Goal: Information Seeking & Learning: Learn about a topic

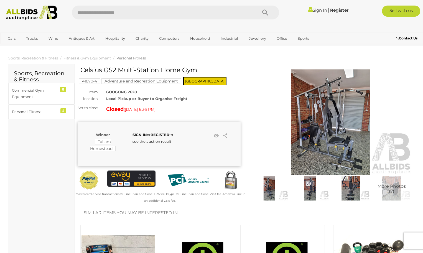
click at [269, 189] on img at bounding box center [270, 188] width 38 height 24
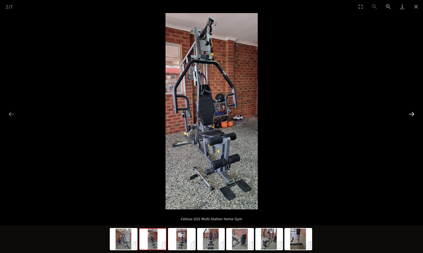
click at [415, 113] on button "Next slide" at bounding box center [412, 113] width 12 height 11
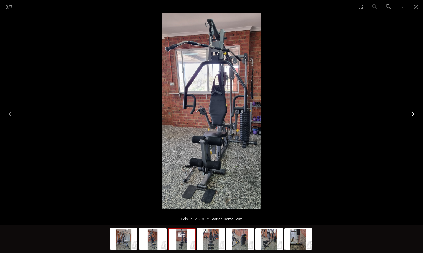
click at [415, 113] on button "Next slide" at bounding box center [412, 113] width 12 height 11
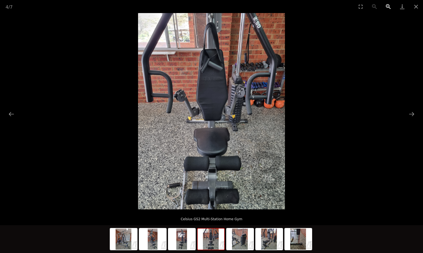
click at [385, 8] on button "Zoom in" at bounding box center [389, 6] width 14 height 13
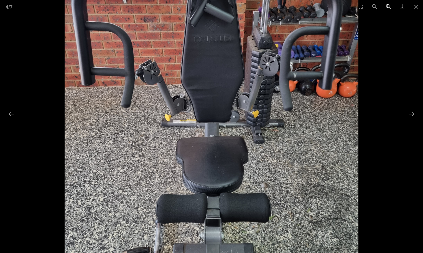
click at [385, 8] on button "Zoom in" at bounding box center [389, 6] width 14 height 13
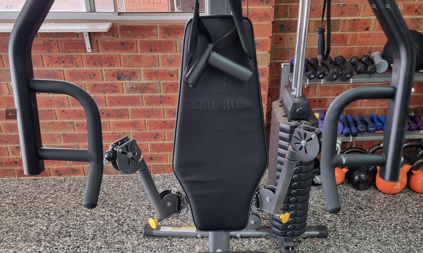
drag, startPoint x: 298, startPoint y: 55, endPoint x: 306, endPoint y: 155, distance: 99.9
click at [306, 155] on img at bounding box center [218, 202] width 441 height 588
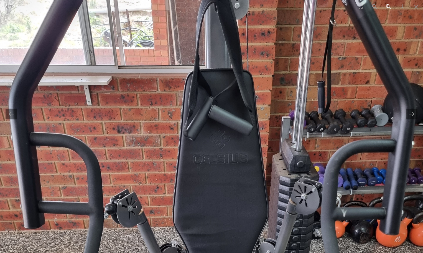
click at [388, 6] on button "Zoom in" at bounding box center [389, 6] width 14 height 13
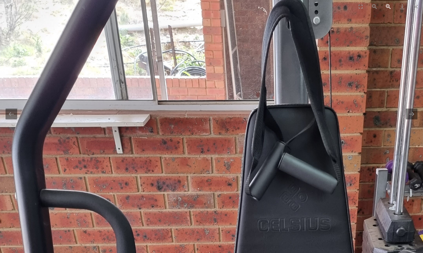
click at [388, 6] on button "Zoom in" at bounding box center [389, 6] width 14 height 13
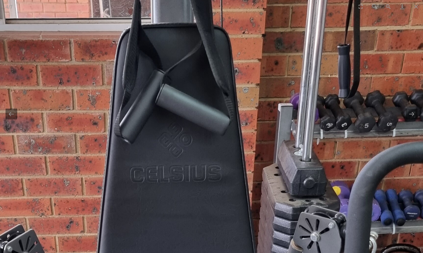
drag, startPoint x: 365, startPoint y: 118, endPoint x: 219, endPoint y: 19, distance: 176.5
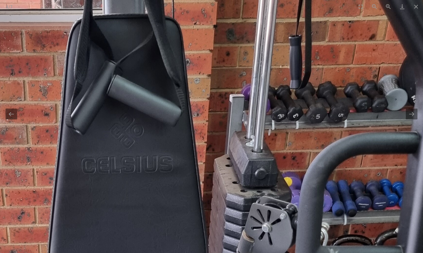
drag, startPoint x: 244, startPoint y: 126, endPoint x: 318, endPoint y: 181, distance: 92.2
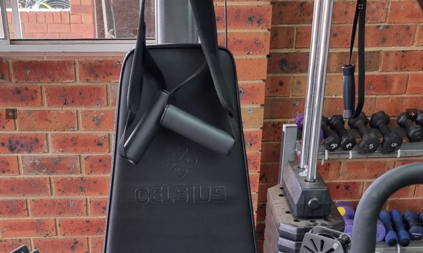
scroll to position [194, 0]
click at [375, 11] on button "Zoom out" at bounding box center [375, 6] width 14 height 13
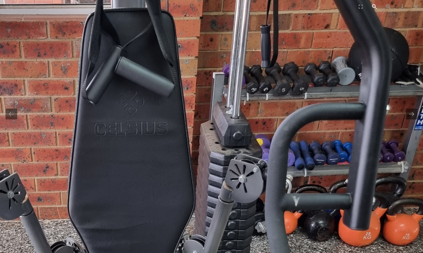
click at [375, 8] on button "Zoom out" at bounding box center [375, 6] width 14 height 13
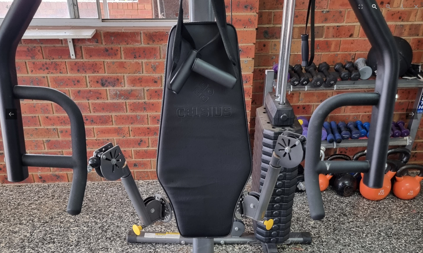
click at [375, 8] on button "Zoom out" at bounding box center [375, 6] width 14 height 13
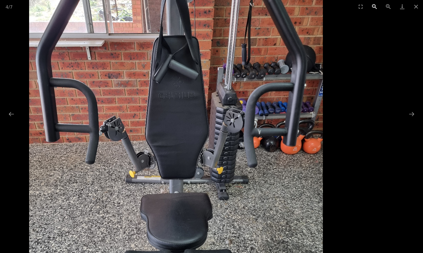
click at [375, 8] on button "Zoom out" at bounding box center [375, 6] width 14 height 13
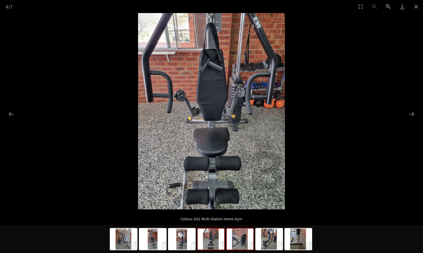
click at [237, 242] on img at bounding box center [240, 238] width 27 height 21
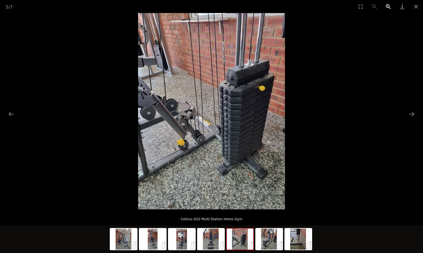
click at [388, 7] on button "Zoom in" at bounding box center [389, 6] width 14 height 13
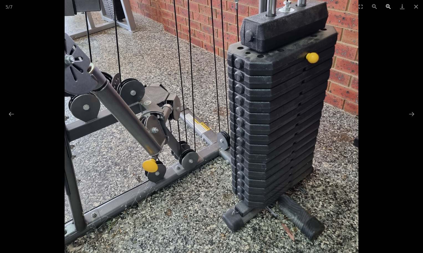
click at [388, 7] on button "Zoom in" at bounding box center [389, 6] width 14 height 13
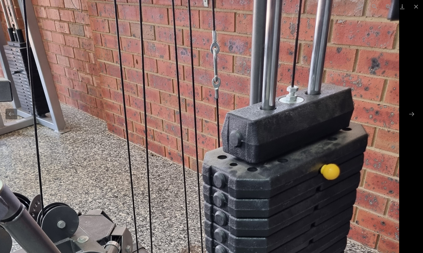
drag, startPoint x: 336, startPoint y: 59, endPoint x: 185, endPoint y: 201, distance: 207.0
click at [185, 201] on img at bounding box center [178, 240] width 441 height 588
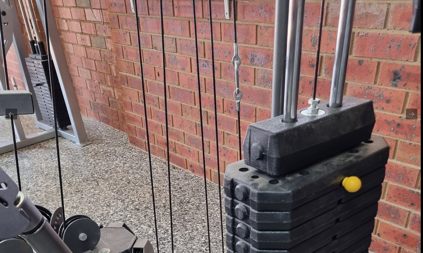
drag, startPoint x: 355, startPoint y: 169, endPoint x: 337, endPoint y: 101, distance: 70.6
click at [338, 107] on img at bounding box center [200, 252] width 441 height 588
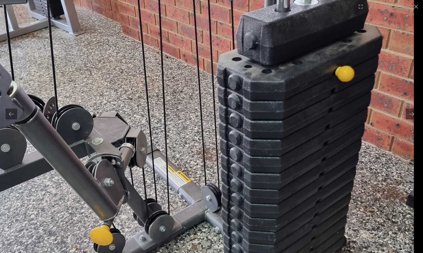
drag, startPoint x: 350, startPoint y: 127, endPoint x: 295, endPoint y: 95, distance: 64.0
click at [295, 89] on img at bounding box center [193, 142] width 441 height 588
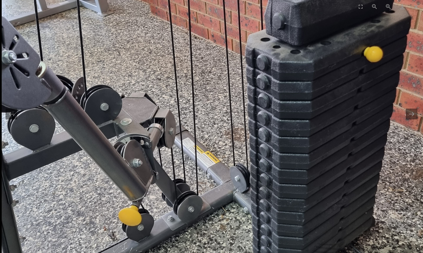
drag, startPoint x: 306, startPoint y: 118, endPoint x: 342, endPoint y: 154, distance: 50.6
click at [342, 154] on img at bounding box center [222, 123] width 441 height 588
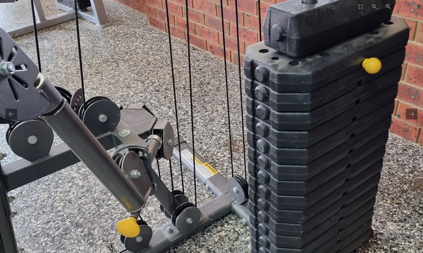
drag, startPoint x: 210, startPoint y: 100, endPoint x: 224, endPoint y: 152, distance: 53.6
click at [224, 150] on img at bounding box center [220, 134] width 441 height 588
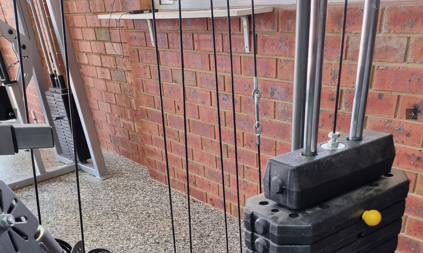
scroll to position [669, 0]
click at [372, 6] on button "Zoom out" at bounding box center [375, 6] width 14 height 13
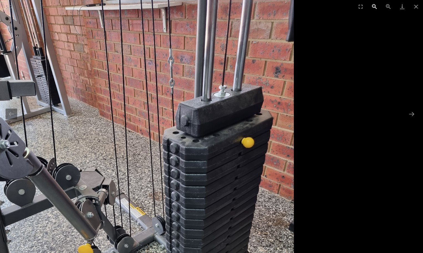
click at [372, 6] on button "Zoom out" at bounding box center [375, 6] width 14 height 13
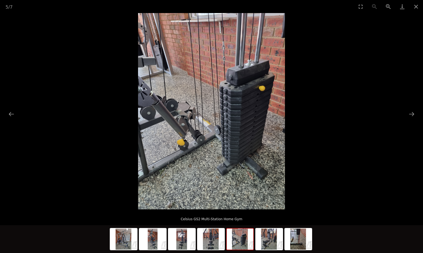
scroll to position [0, 0]
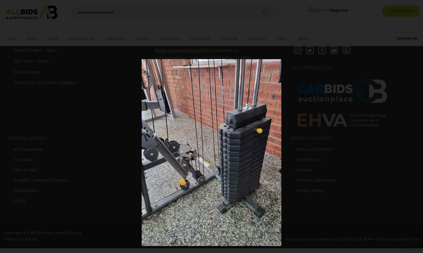
drag, startPoint x: 233, startPoint y: 85, endPoint x: 244, endPoint y: 126, distance: 42.7
click at [244, 126] on img at bounding box center [212, 152] width 140 height 187
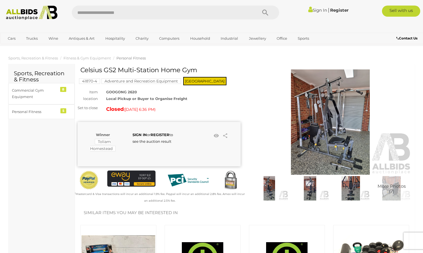
click at [329, 114] on img at bounding box center [330, 121] width 163 height 105
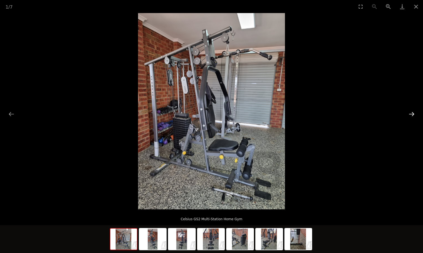
click at [410, 113] on button "Next slide" at bounding box center [412, 113] width 12 height 11
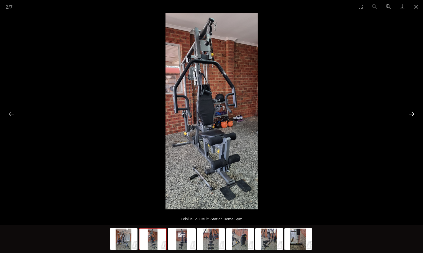
click at [410, 113] on button "Next slide" at bounding box center [412, 113] width 12 height 11
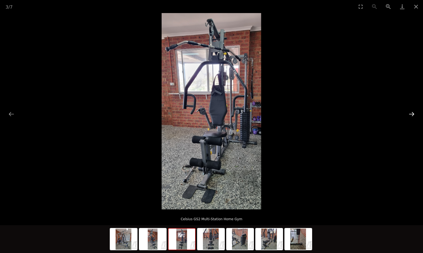
click at [410, 113] on button "Next slide" at bounding box center [412, 113] width 12 height 11
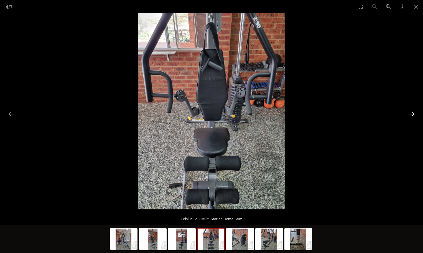
click at [410, 113] on button "Next slide" at bounding box center [412, 113] width 12 height 11
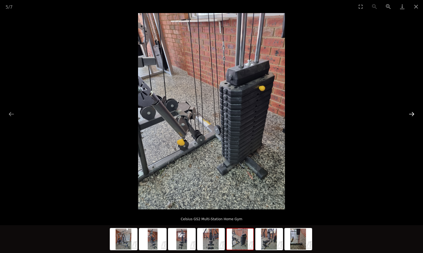
click at [410, 113] on button "Next slide" at bounding box center [412, 113] width 12 height 11
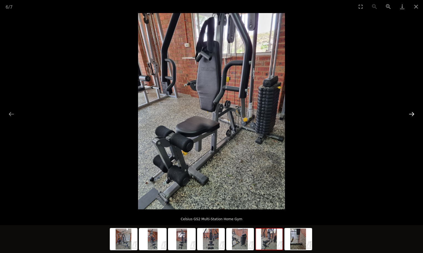
click at [410, 113] on button "Next slide" at bounding box center [412, 113] width 12 height 11
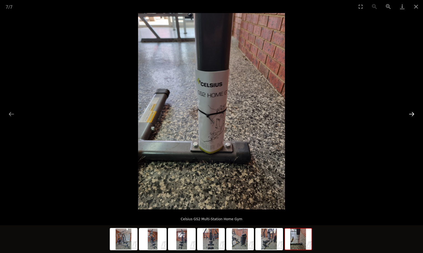
click at [410, 113] on button "Next slide" at bounding box center [412, 113] width 12 height 11
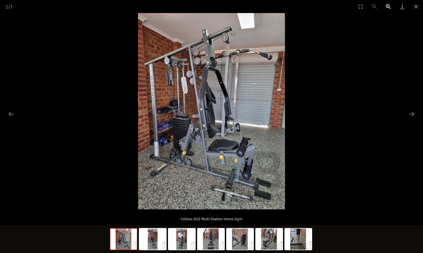
click at [387, 5] on button "Zoom in" at bounding box center [389, 6] width 14 height 13
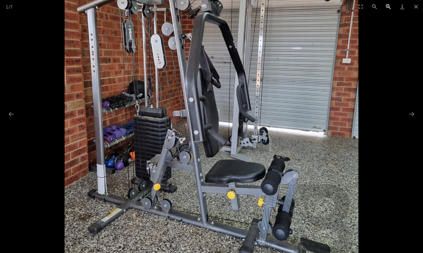
click at [387, 5] on button "Zoom in" at bounding box center [389, 6] width 14 height 13
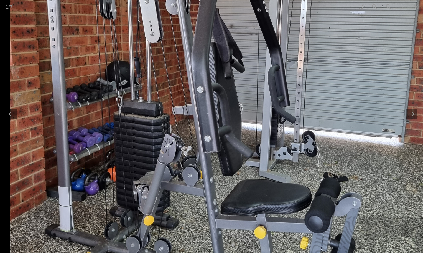
drag, startPoint x: 278, startPoint y: 92, endPoint x: 310, endPoint y: 99, distance: 32.2
click at [310, 99] on img at bounding box center [230, 95] width 441 height 588
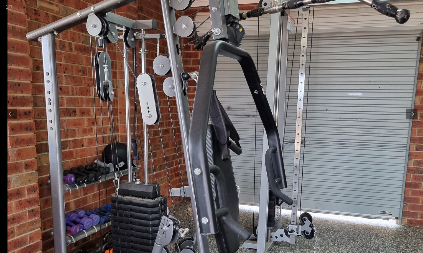
drag, startPoint x: 219, startPoint y: 101, endPoint x: 263, endPoint y: 183, distance: 93.0
click at [263, 183] on img at bounding box center [227, 177] width 441 height 588
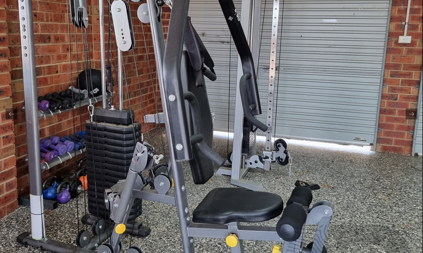
drag, startPoint x: 248, startPoint y: 199, endPoint x: 228, endPoint y: 89, distance: 111.2
click at [228, 95] on img at bounding box center [202, 103] width 441 height 588
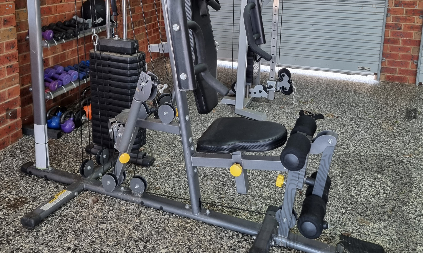
drag, startPoint x: 228, startPoint y: 81, endPoint x: 232, endPoint y: 122, distance: 41.3
click at [232, 122] on img at bounding box center [206, 33] width 441 height 588
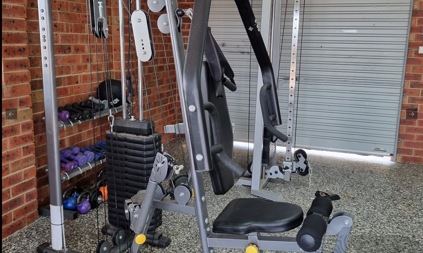
drag, startPoint x: 105, startPoint y: 127, endPoint x: 132, endPoint y: 199, distance: 77.7
click at [132, 199] on img at bounding box center [222, 114] width 441 height 588
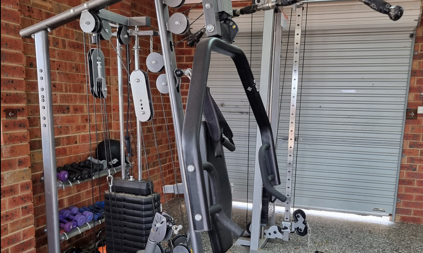
drag, startPoint x: 124, startPoint y: 138, endPoint x: 128, endPoint y: 158, distance: 20.2
click at [128, 158] on img at bounding box center [221, 174] width 441 height 588
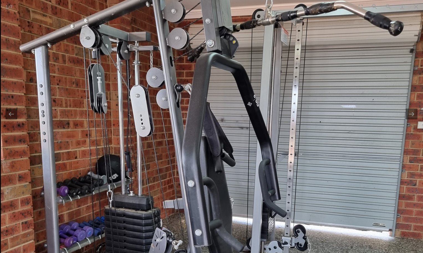
drag, startPoint x: 110, startPoint y: 133, endPoint x: 115, endPoint y: 143, distance: 11.4
click at [115, 143] on img at bounding box center [221, 189] width 441 height 588
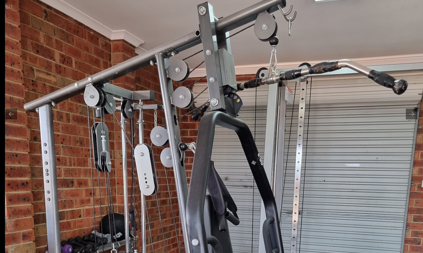
drag, startPoint x: 193, startPoint y: 99, endPoint x: 222, endPoint y: 157, distance: 64.8
click at [222, 157] on img at bounding box center [225, 248] width 441 height 588
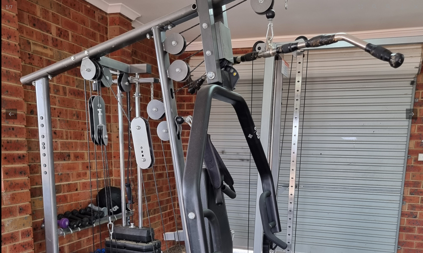
drag, startPoint x: 188, startPoint y: 198, endPoint x: 200, endPoint y: 158, distance: 41.7
click at [200, 160] on img at bounding box center [221, 221] width 441 height 588
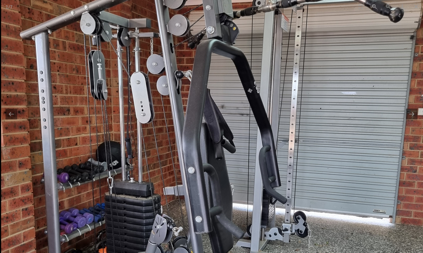
drag, startPoint x: 186, startPoint y: 161, endPoint x: 188, endPoint y: 152, distance: 8.8
click at [188, 152] on img at bounding box center [221, 176] width 441 height 588
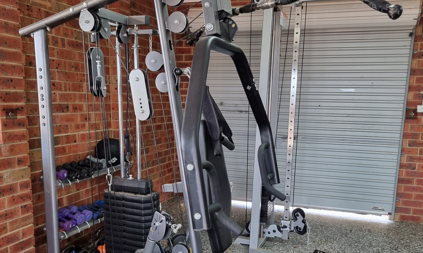
drag, startPoint x: 180, startPoint y: 176, endPoint x: 188, endPoint y: 141, distance: 35.7
click at [188, 141] on img at bounding box center [220, 173] width 441 height 588
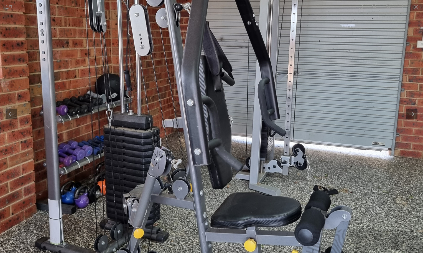
drag, startPoint x: 184, startPoint y: 152, endPoint x: 187, endPoint y: 132, distance: 20.0
click at [187, 135] on img at bounding box center [220, 108] width 441 height 588
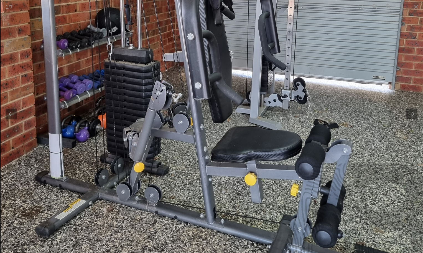
drag, startPoint x: 186, startPoint y: 157, endPoint x: 189, endPoint y: 115, distance: 42.3
click at [189, 115] on img at bounding box center [221, 42] width 441 height 588
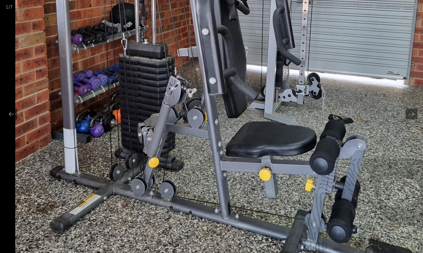
drag, startPoint x: 162, startPoint y: 90, endPoint x: 313, endPoint y: 173, distance: 172.0
click at [313, 173] on img at bounding box center [235, 37] width 441 height 588
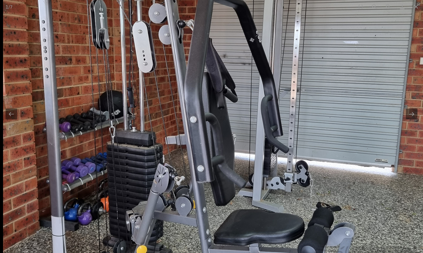
drag, startPoint x: 224, startPoint y: 164, endPoint x: 234, endPoint y: 205, distance: 42.3
click at [234, 205] on img at bounding box center [223, 125] width 441 height 588
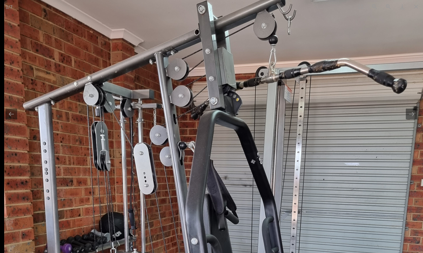
drag, startPoint x: 148, startPoint y: 116, endPoint x: 173, endPoint y: 179, distance: 67.9
click at [173, 179] on img at bounding box center [224, 247] width 441 height 588
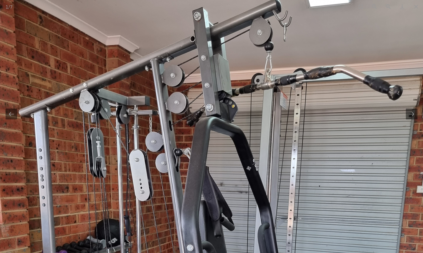
scroll to position [583, 0]
click at [376, 7] on button "Zoom out" at bounding box center [375, 6] width 14 height 13
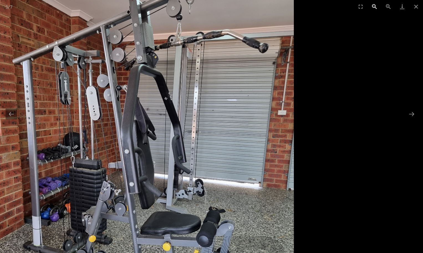
click at [376, 7] on button "Zoom out" at bounding box center [375, 6] width 14 height 13
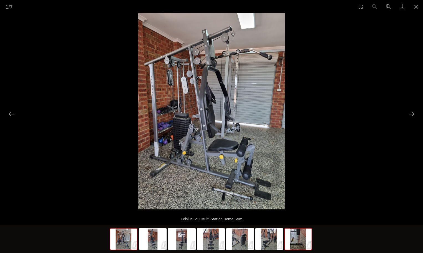
click at [300, 236] on img at bounding box center [298, 238] width 27 height 21
